Goal: Information Seeking & Learning: Learn about a topic

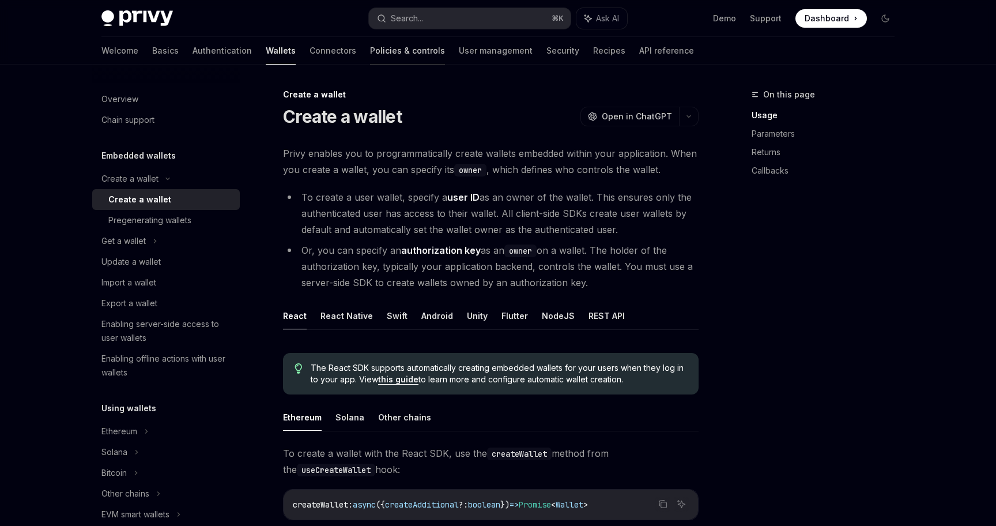
click at [375, 57] on link "Policies & controls" at bounding box center [407, 51] width 75 height 28
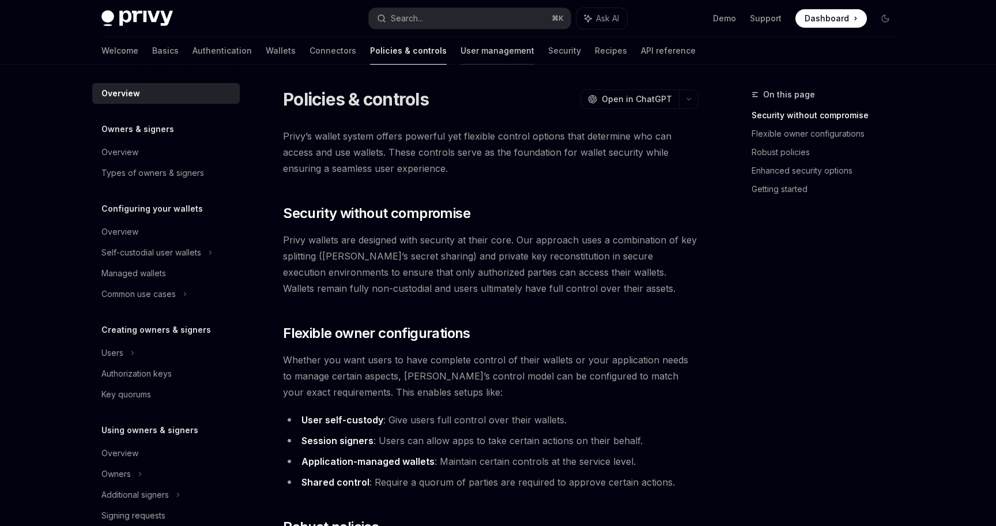
click at [461, 53] on link "User management" at bounding box center [498, 51] width 74 height 28
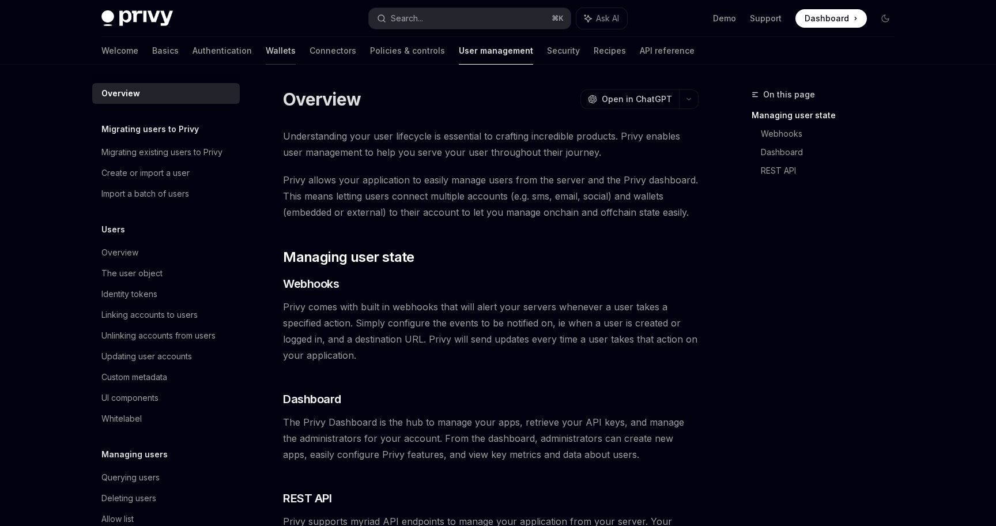
click at [266, 48] on link "Wallets" at bounding box center [281, 51] width 30 height 28
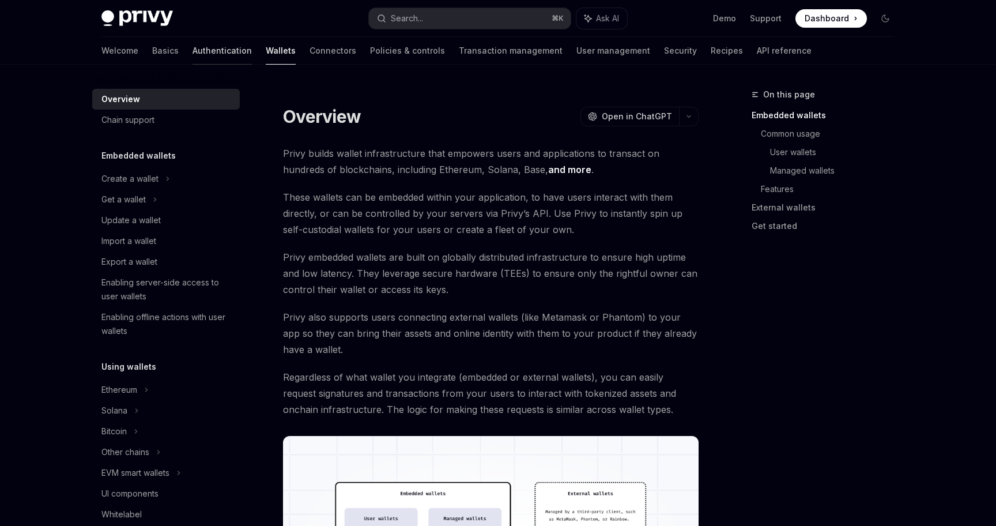
click at [193, 46] on link "Authentication" at bounding box center [222, 51] width 59 height 28
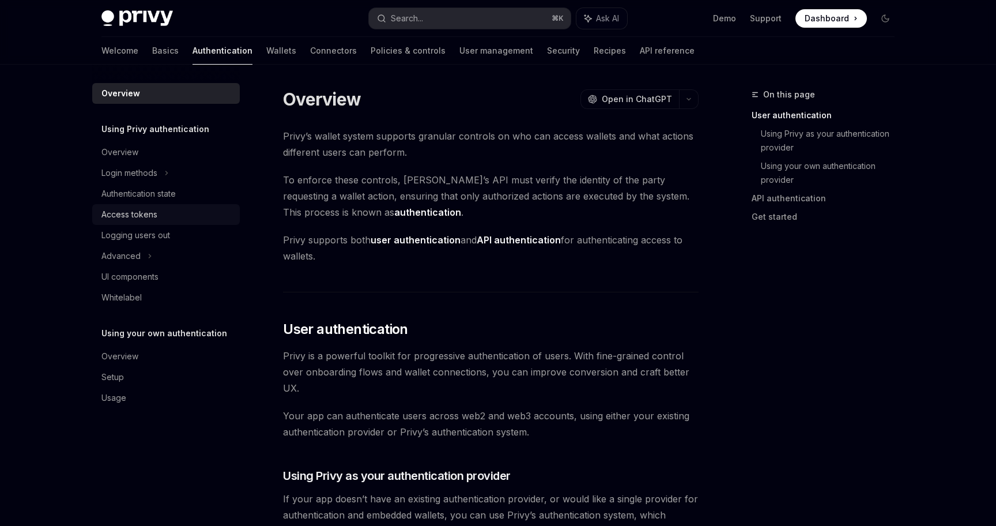
click at [150, 213] on div "Access tokens" at bounding box center [129, 215] width 56 height 14
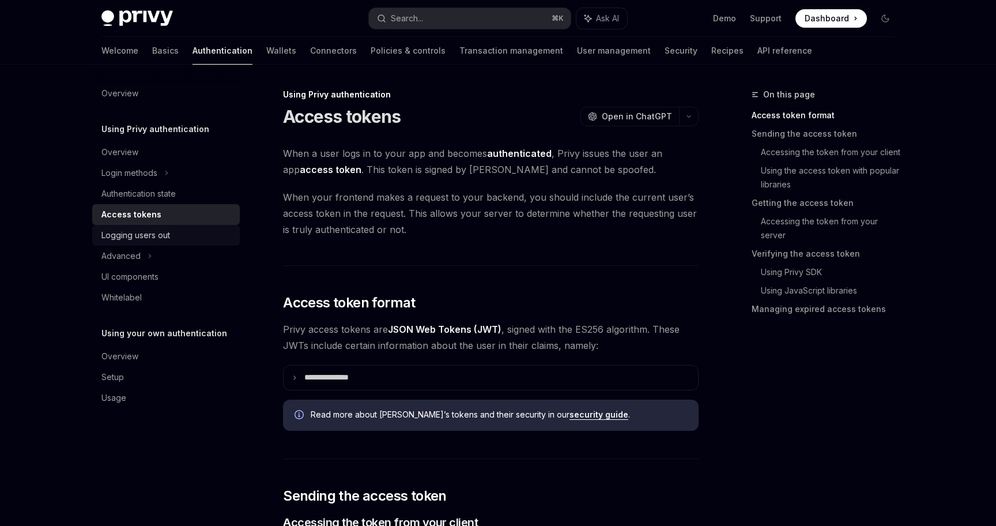
click at [149, 229] on div "Logging users out" at bounding box center [135, 235] width 69 height 14
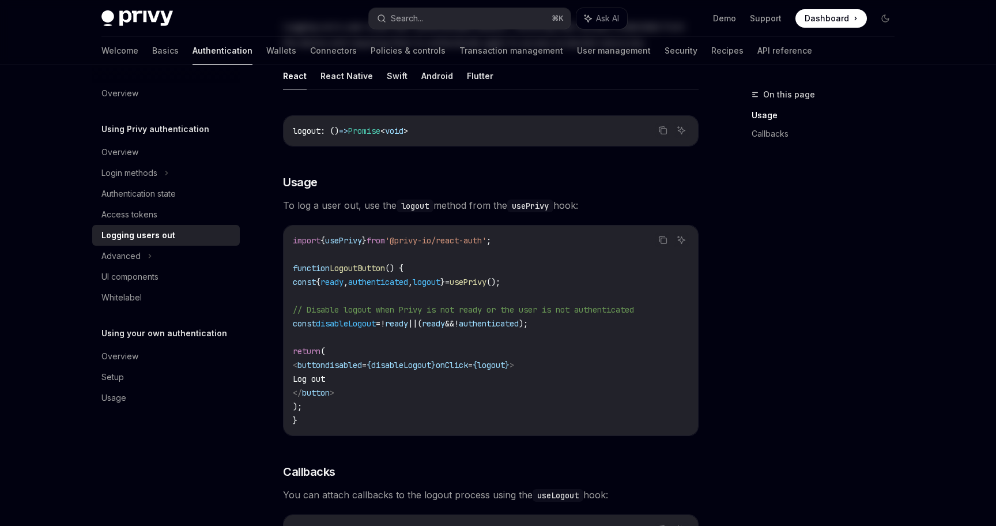
scroll to position [146, 0]
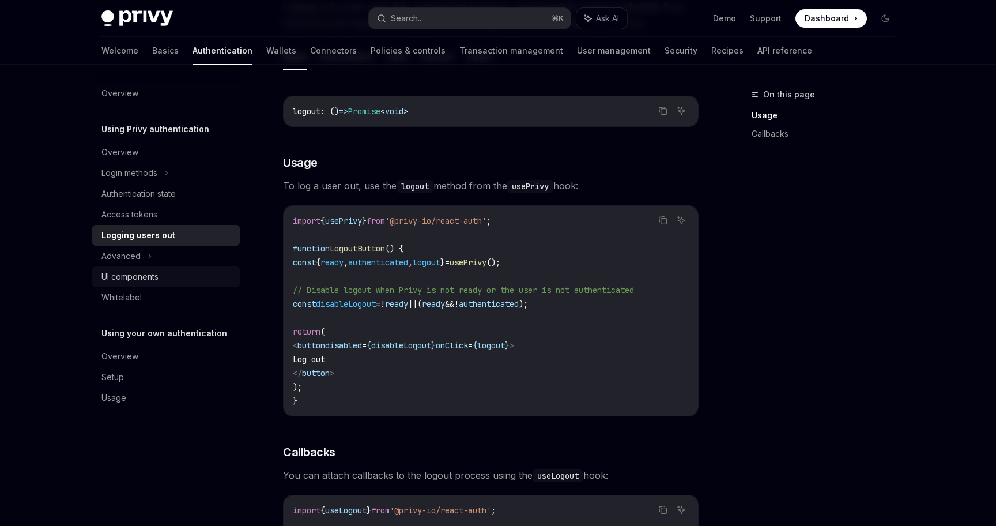
click at [124, 278] on div "UI components" at bounding box center [129, 277] width 57 height 14
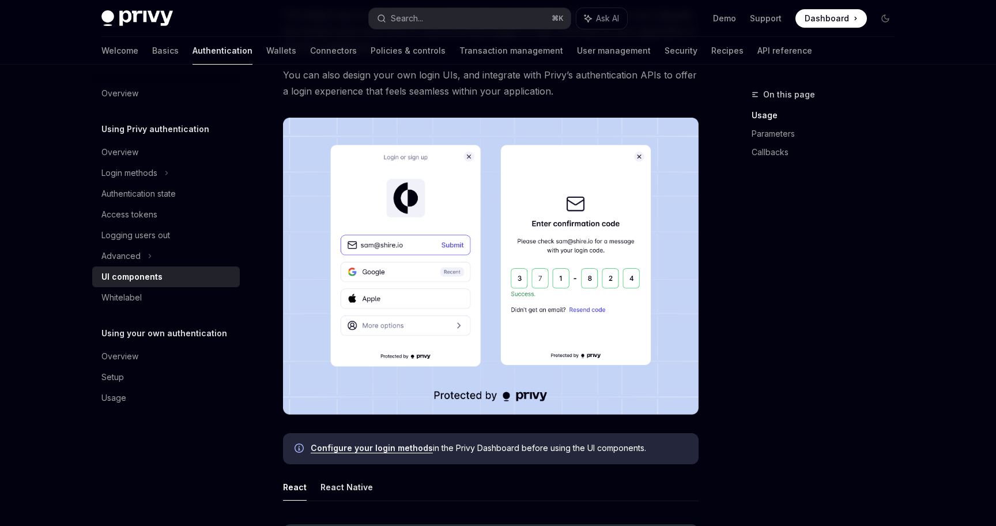
scroll to position [238, 0]
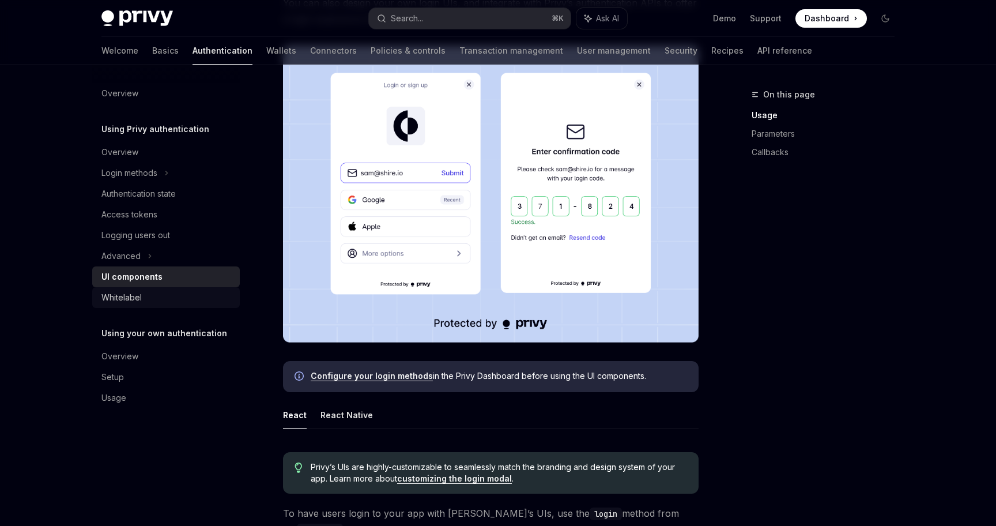
click at [124, 296] on div "Whitelabel" at bounding box center [121, 298] width 40 height 14
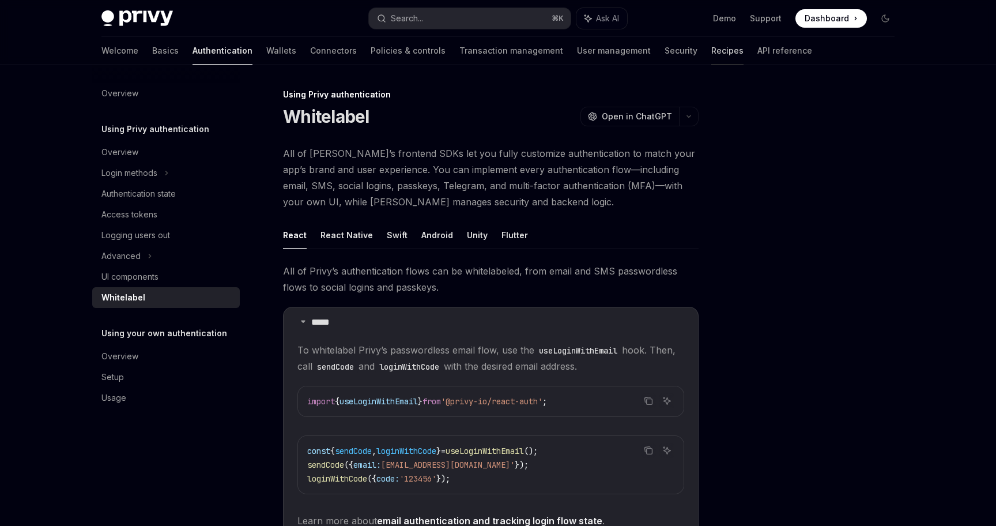
click at [711, 47] on link "Recipes" at bounding box center [727, 51] width 32 height 28
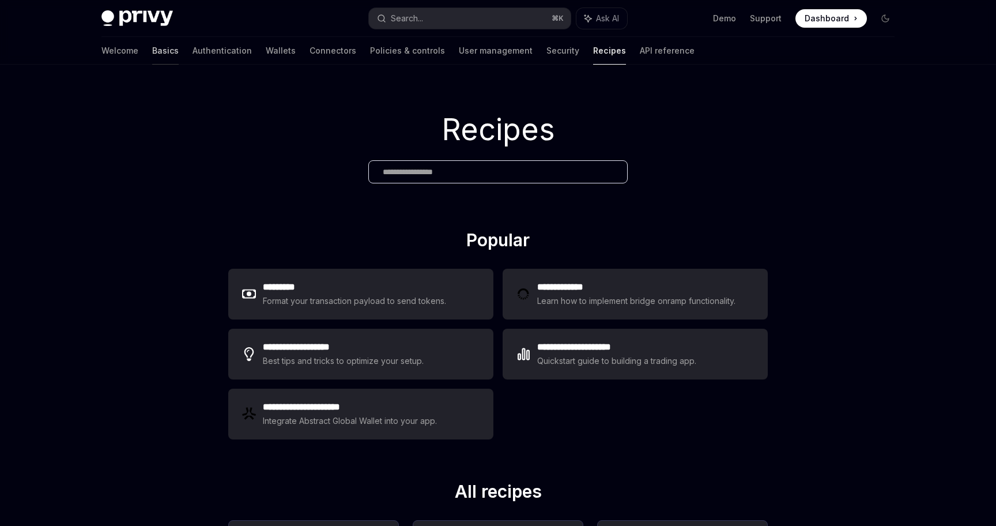
click at [152, 51] on link "Basics" at bounding box center [165, 51] width 27 height 28
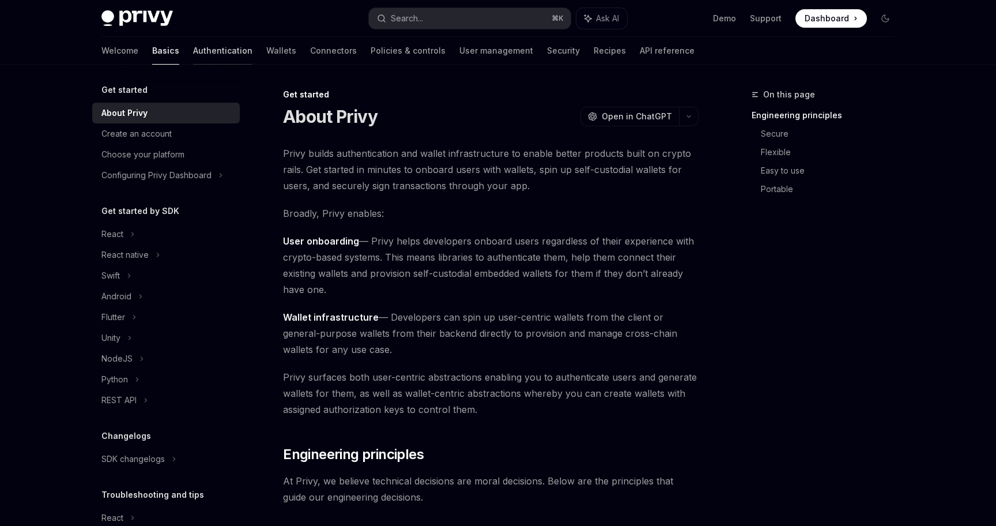
click at [193, 51] on link "Authentication" at bounding box center [222, 51] width 59 height 28
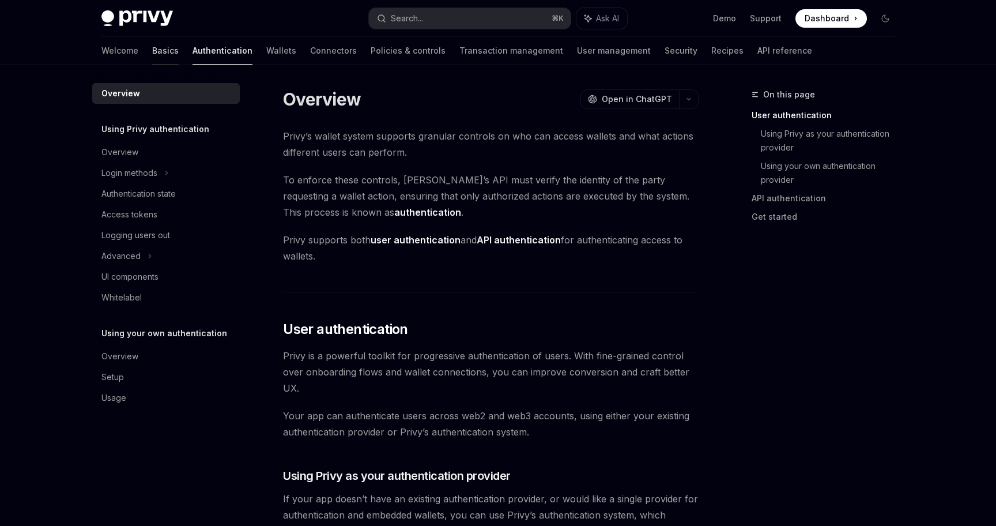
click at [152, 53] on link "Basics" at bounding box center [165, 51] width 27 height 28
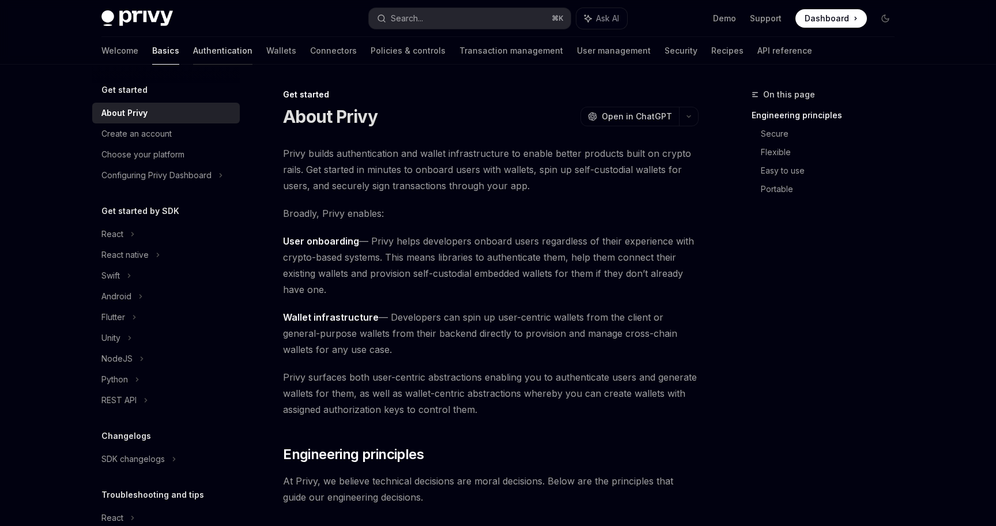
click at [193, 50] on link "Authentication" at bounding box center [222, 51] width 59 height 28
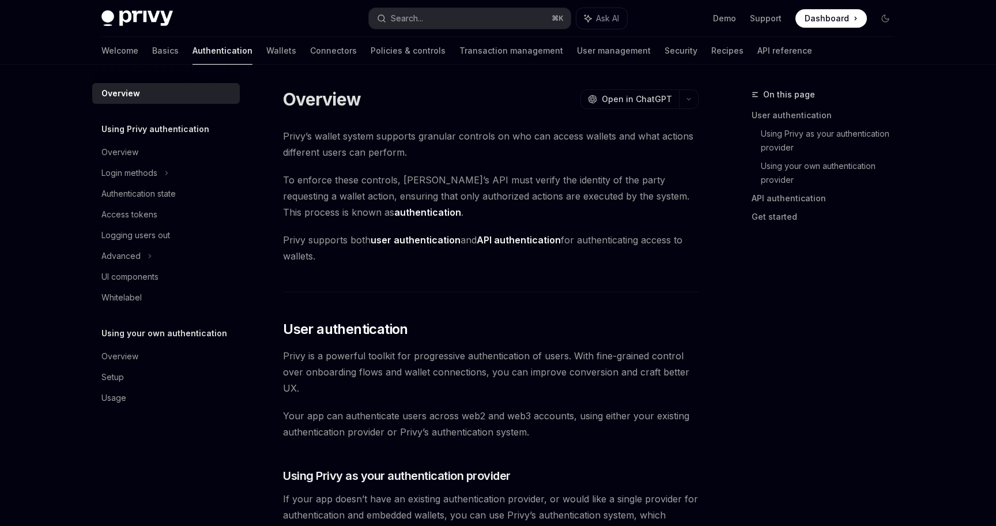
type textarea "*"
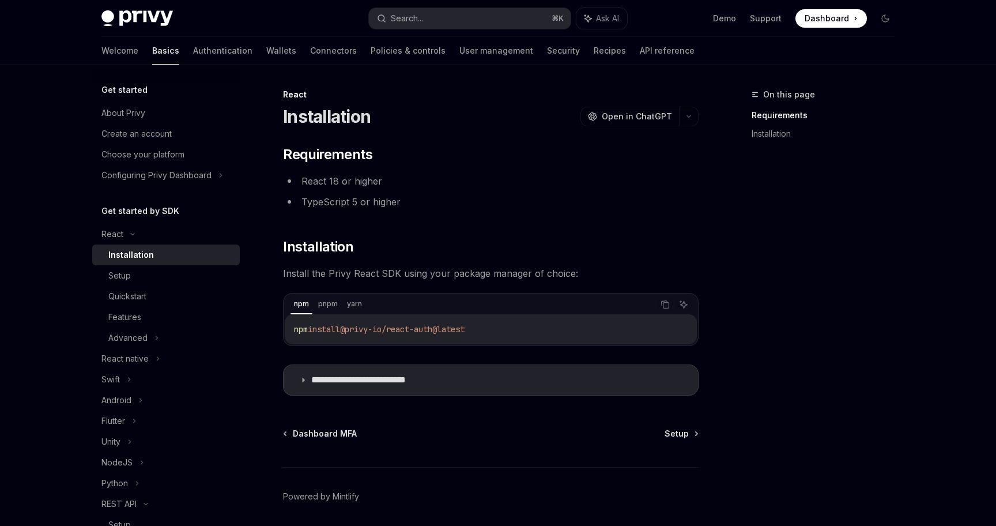
scroll to position [41, 0]
